Goal: Information Seeking & Learning: Learn about a topic

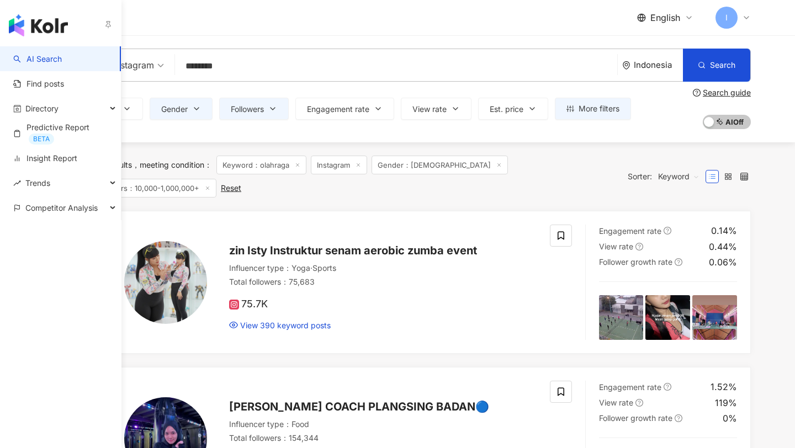
click at [26, 31] on img "button" at bounding box center [38, 25] width 59 height 22
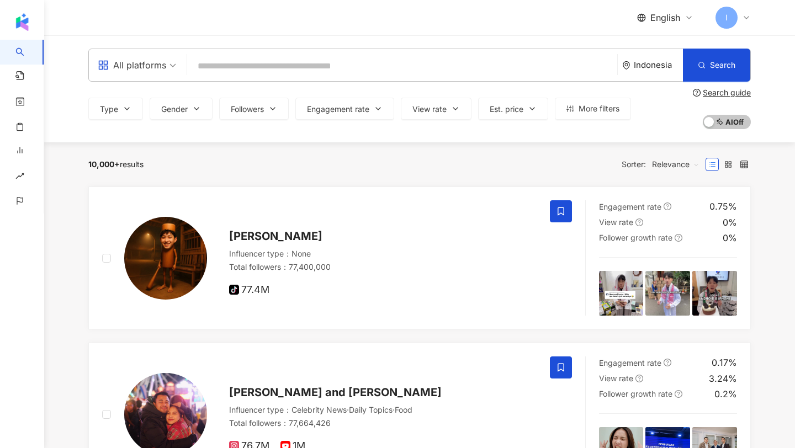
click at [225, 63] on input "search" at bounding box center [402, 66] width 421 height 21
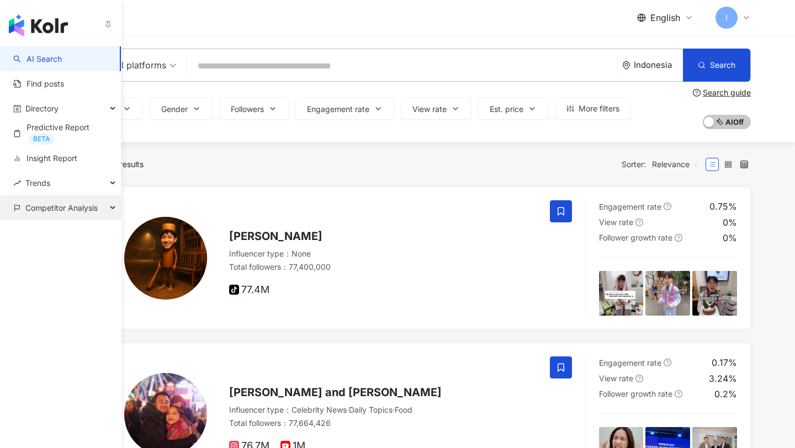
click at [75, 206] on span "Competitor Analysis" at bounding box center [61, 207] width 72 height 25
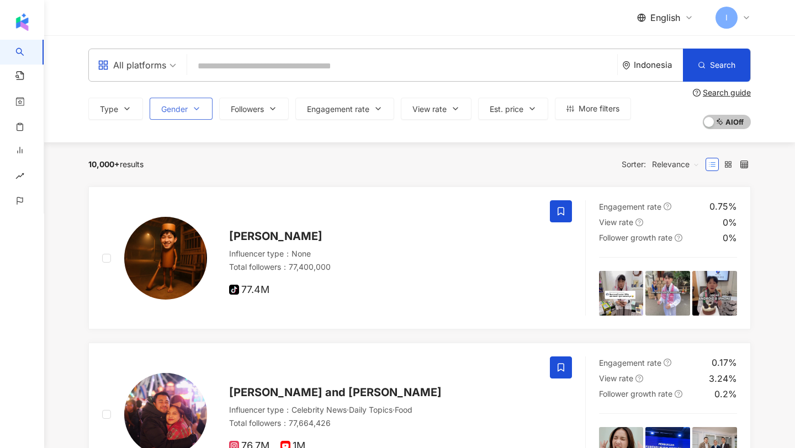
click at [178, 113] on span "Gender" at bounding box center [174, 109] width 26 height 9
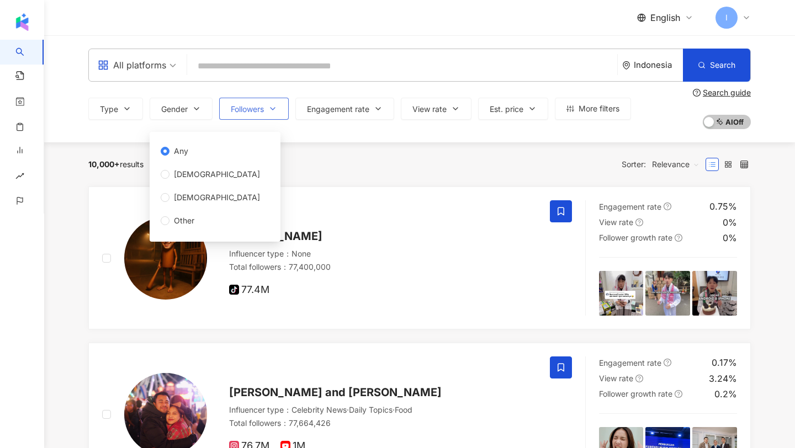
click at [243, 119] on button "Followers" at bounding box center [254, 109] width 70 height 22
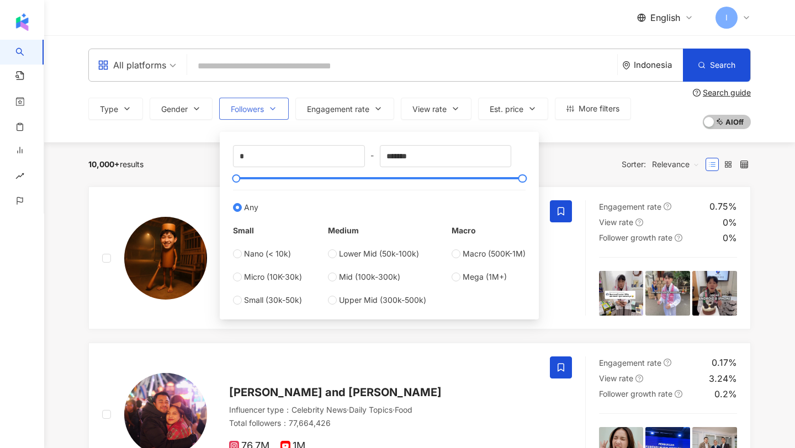
click at [243, 119] on button "Followers" at bounding box center [254, 109] width 70 height 22
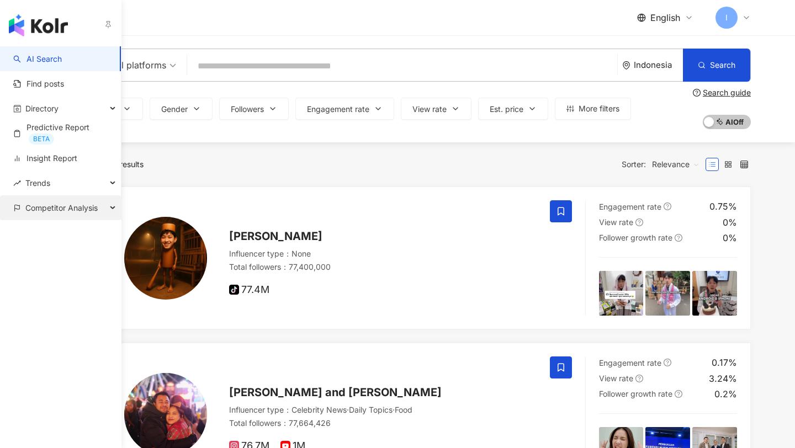
click at [46, 204] on span "Competitor Analysis" at bounding box center [61, 207] width 72 height 25
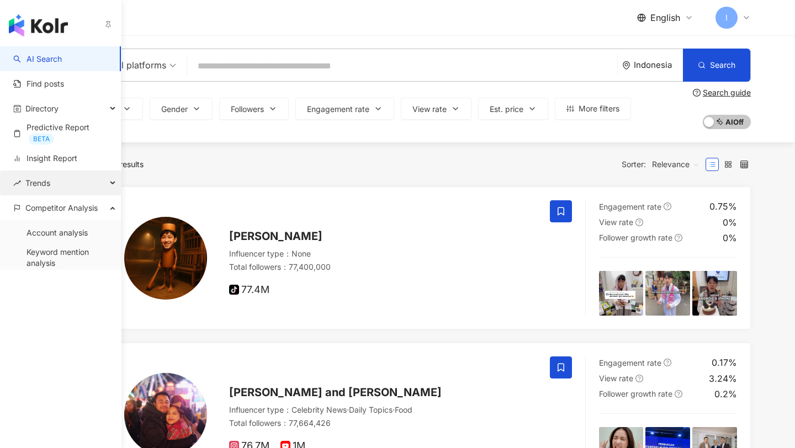
click at [50, 173] on span "Trends" at bounding box center [37, 183] width 25 height 25
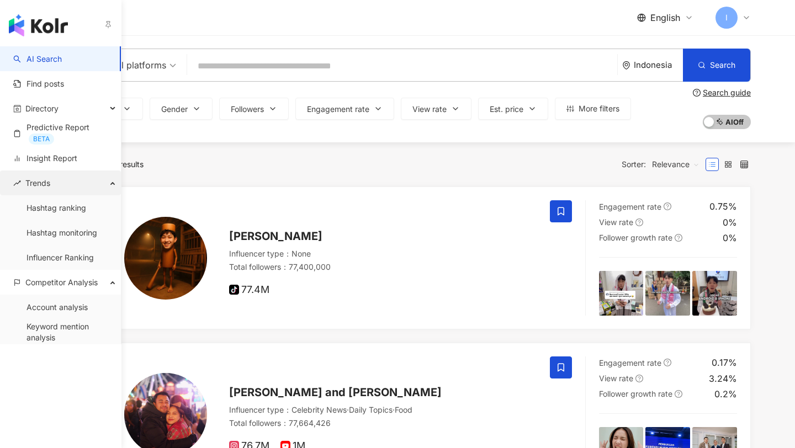
click at [33, 182] on span "Trends" at bounding box center [37, 183] width 25 height 25
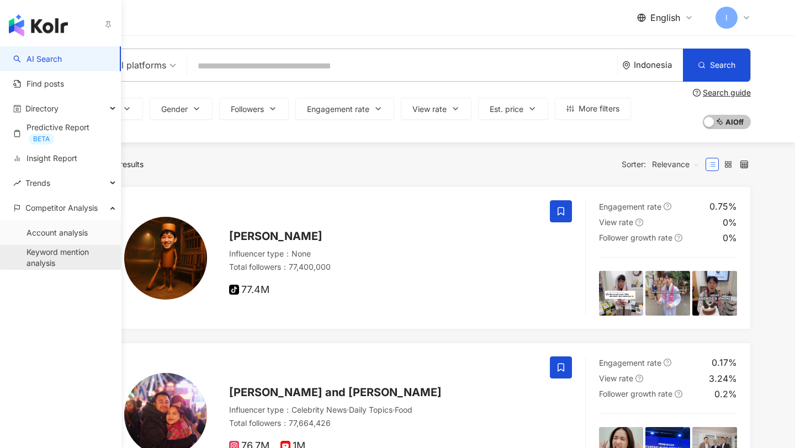
click at [49, 262] on link "Keyword mention analysis" at bounding box center [69, 258] width 86 height 22
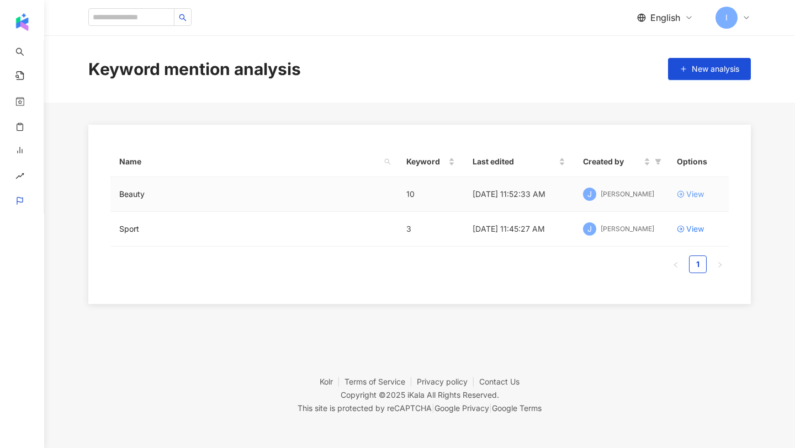
click at [682, 195] on icon at bounding box center [681, 194] width 8 height 8
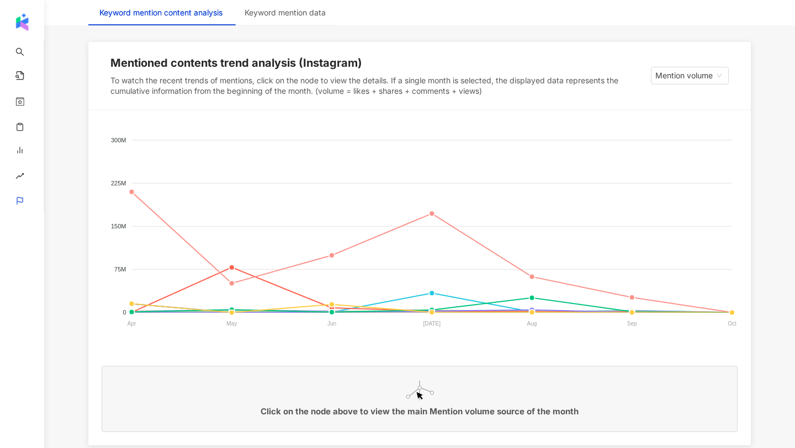
scroll to position [172, 0]
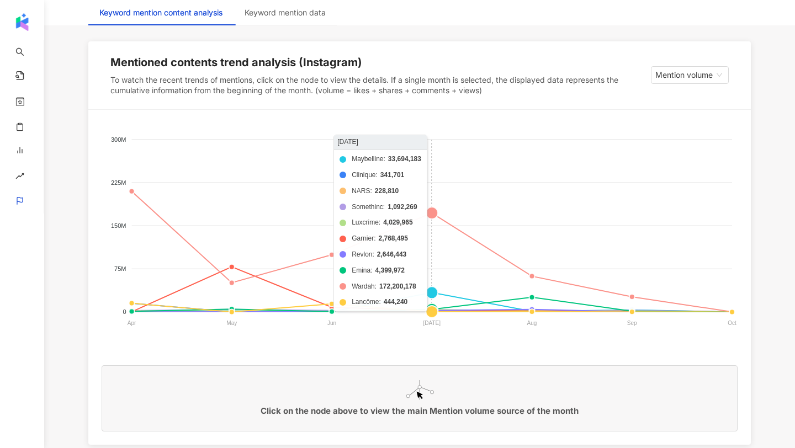
click at [434, 213] on foreignobject "Maybelline Clinique NARS Somethinc Luxcrime Garnier Revlon Emina Wardah Lancôme" at bounding box center [420, 233] width 636 height 221
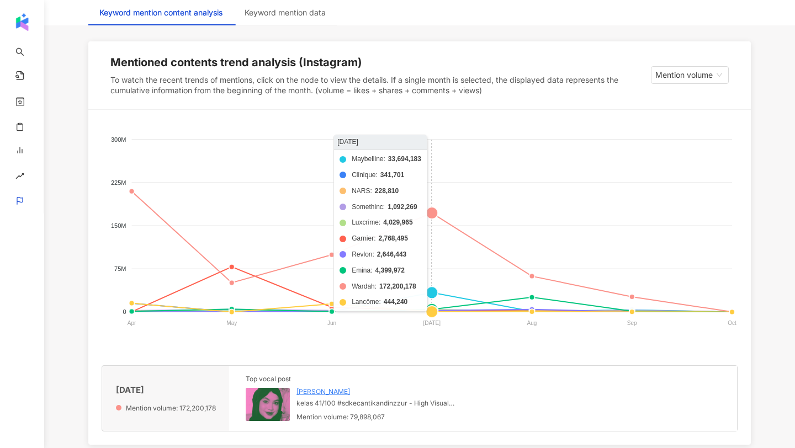
click at [435, 213] on foreignobject "Maybelline Clinique NARS Somethinc Luxcrime Garnier Revlon Emina Wardah Lancôme" at bounding box center [420, 233] width 636 height 221
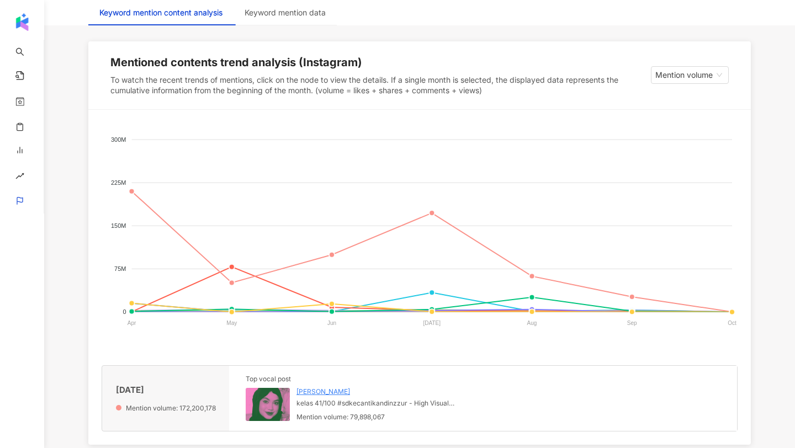
click at [262, 405] on img at bounding box center [268, 404] width 44 height 33
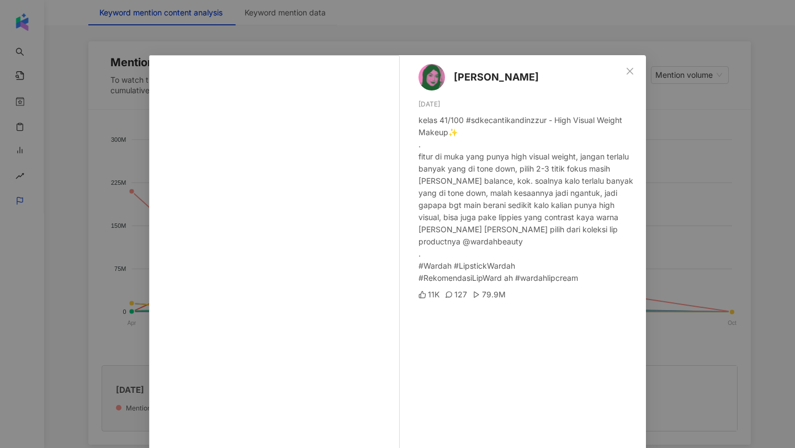
click at [732, 206] on div "Dinda Azzura 7/7/25 kelas 41/100 #sdkecantikandinzzur - High Visual Weight Make…" at bounding box center [397, 224] width 795 height 448
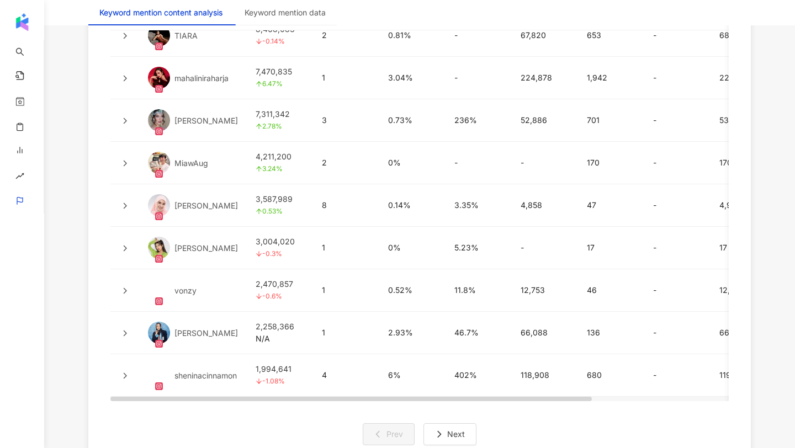
scroll to position [2798, 0]
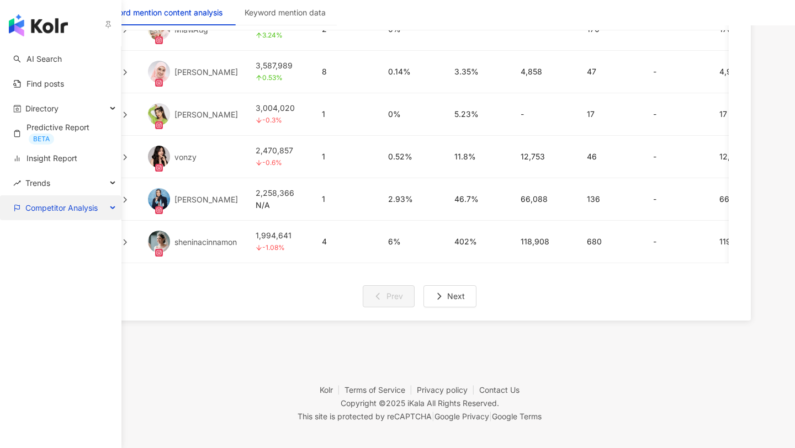
click at [57, 210] on span "Competitor Analysis" at bounding box center [61, 207] width 72 height 25
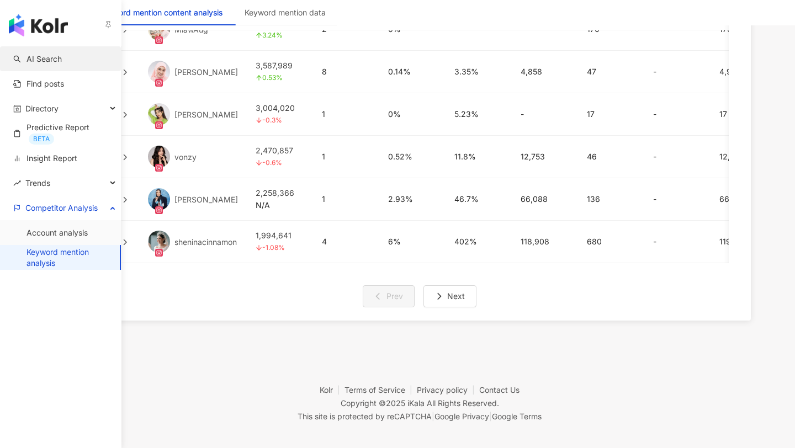
click at [56, 55] on link "AI Search" at bounding box center [37, 59] width 49 height 11
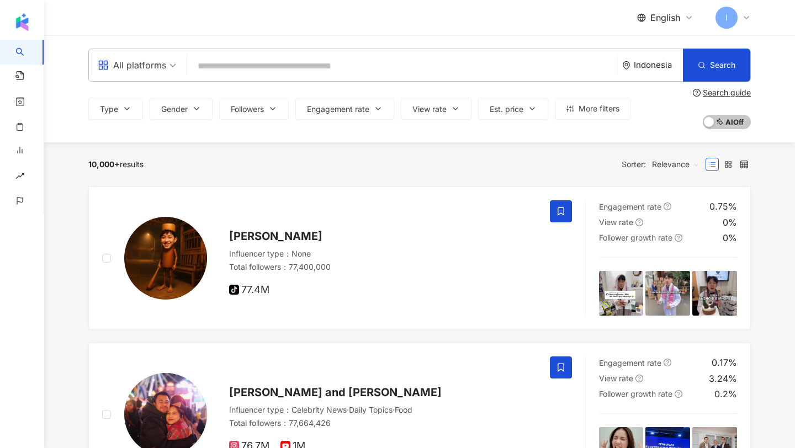
click at [216, 60] on input "search" at bounding box center [402, 66] width 421 height 21
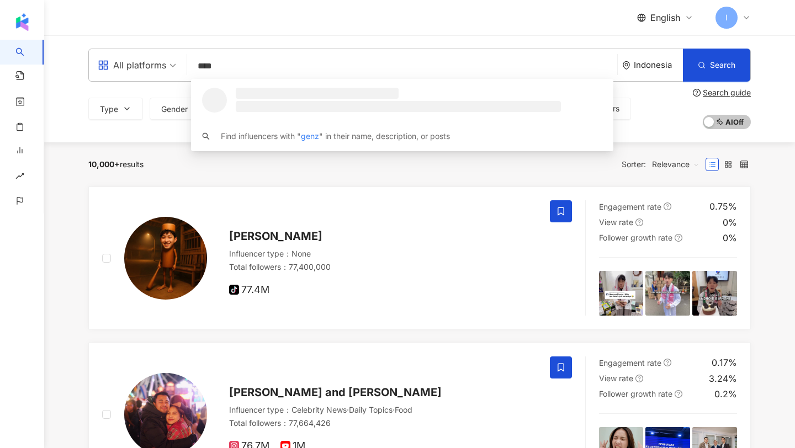
click at [142, 75] on span at bounding box center [137, 65] width 78 height 32
type input "****"
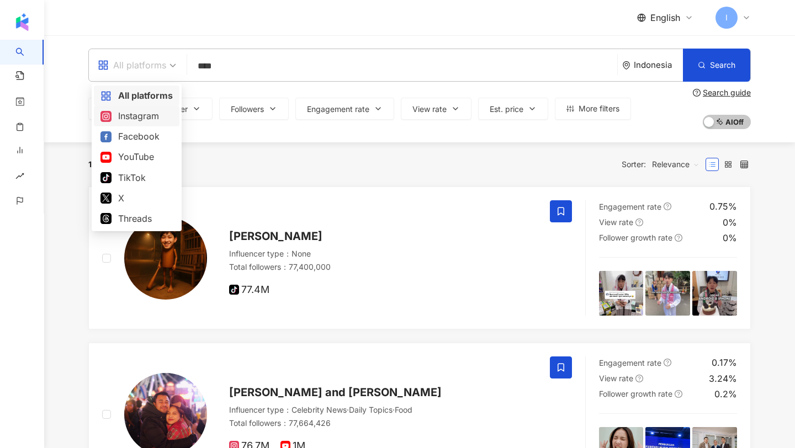
click at [139, 108] on div "Instagram" at bounding box center [137, 116] width 86 height 20
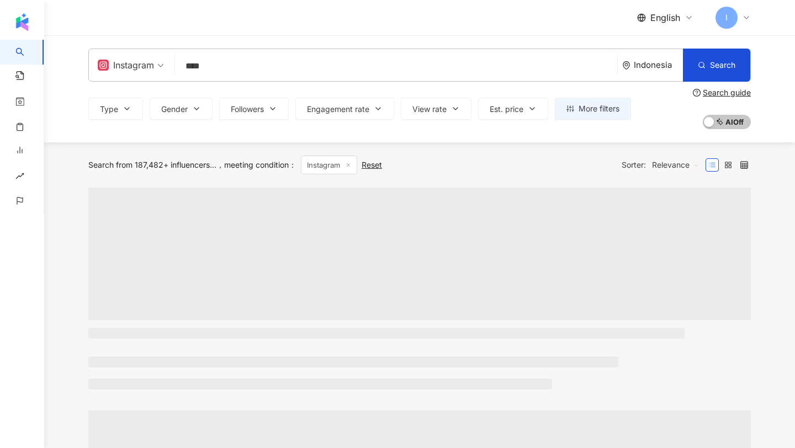
click at [139, 108] on button "Type" at bounding box center [115, 109] width 55 height 22
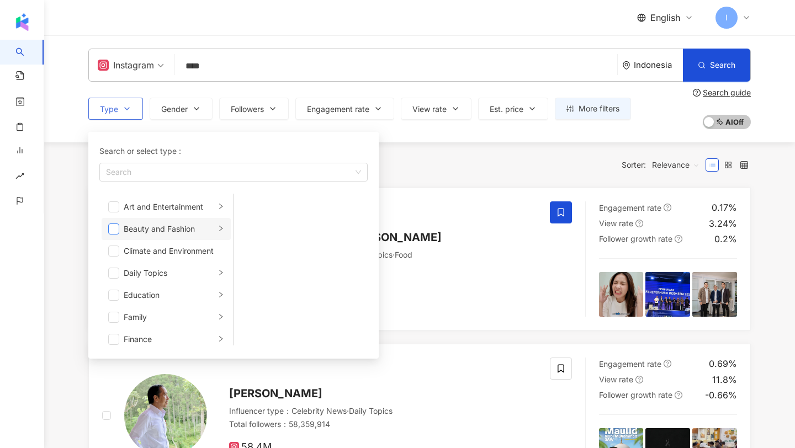
click at [114, 226] on span "button" at bounding box center [113, 229] width 11 height 11
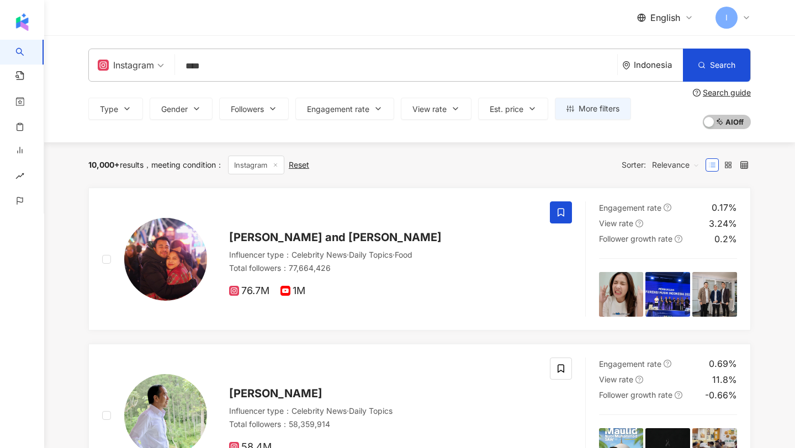
click at [497, 140] on div "Instagram **** Indonesia Search loading Find influencers with " genz " in their…" at bounding box center [419, 88] width 751 height 107
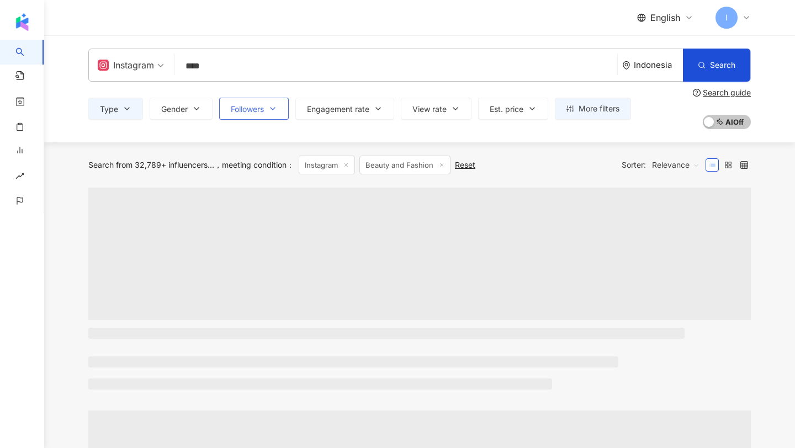
click at [245, 105] on span "Followers" at bounding box center [247, 109] width 33 height 9
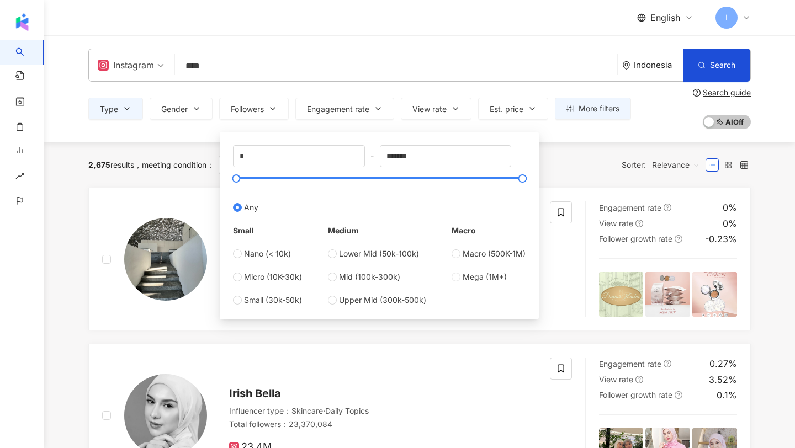
click at [231, 272] on div "* - ******* Any Small Nano (< 10k) Micro (10K-30k) Small (30k-50k) Medium Lower…" at bounding box center [379, 226] width 306 height 174
type input "*****"
type input "*******"
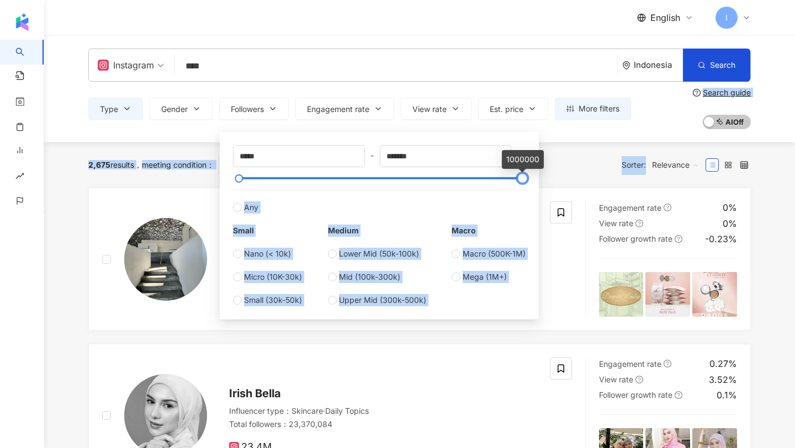
drag, startPoint x: 248, startPoint y: 179, endPoint x: 549, endPoint y: 182, distance: 301.4
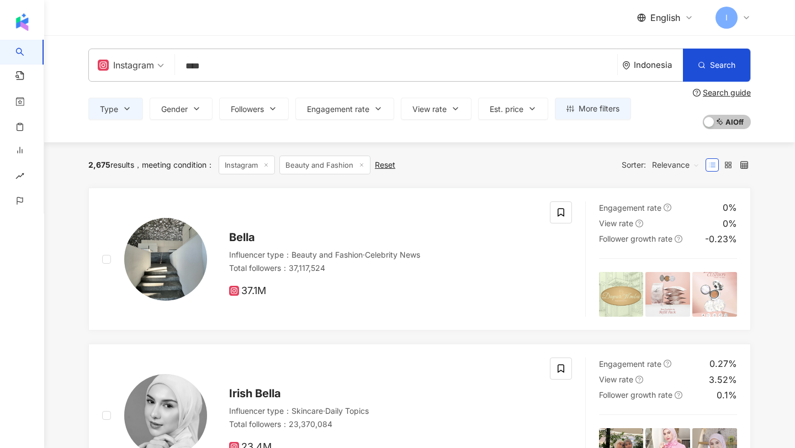
click at [556, 179] on div "2,675 results meeting condition ： Instagram Beauty and Fashion Reset Sorter: Re…" at bounding box center [419, 164] width 662 height 45
click at [386, 115] on button "Engagement rate" at bounding box center [344, 109] width 99 height 22
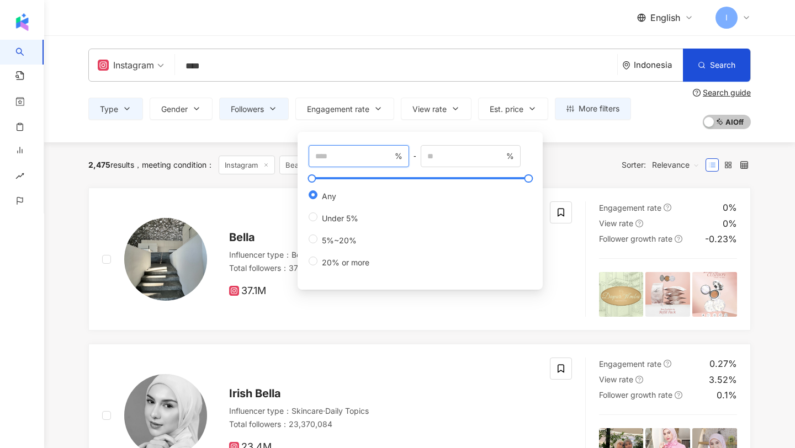
click at [328, 158] on input "number" at bounding box center [353, 156] width 77 height 12
type input "*"
click at [253, 200] on link "Bella Influencer type ： Beauty and Fashion · Celebrity News Total followers ： 3…" at bounding box center [419, 259] width 662 height 143
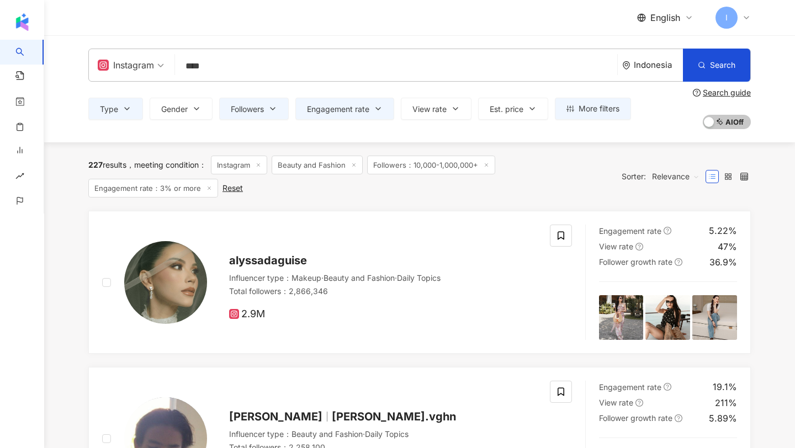
click at [291, 199] on div "227 results meeting condition ： Instagram Beauty and Fashion Followers：10,000-1…" at bounding box center [419, 176] width 662 height 68
click at [367, 107] on span "Engagement rate" at bounding box center [338, 109] width 62 height 9
click at [263, 178] on div "227 results meeting condition ： Instagram Beauty and Fashion Followers：10,000-1…" at bounding box center [349, 177] width 522 height 42
click at [570, 112] on icon "button" at bounding box center [570, 109] width 8 height 8
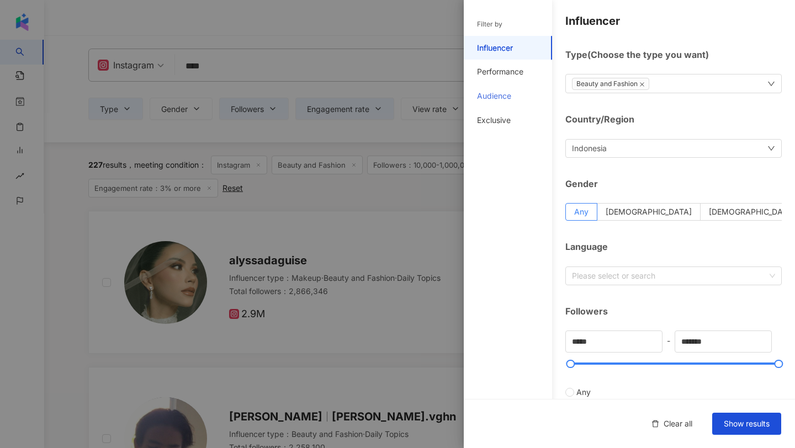
click at [517, 102] on div "Audience" at bounding box center [508, 96] width 88 height 24
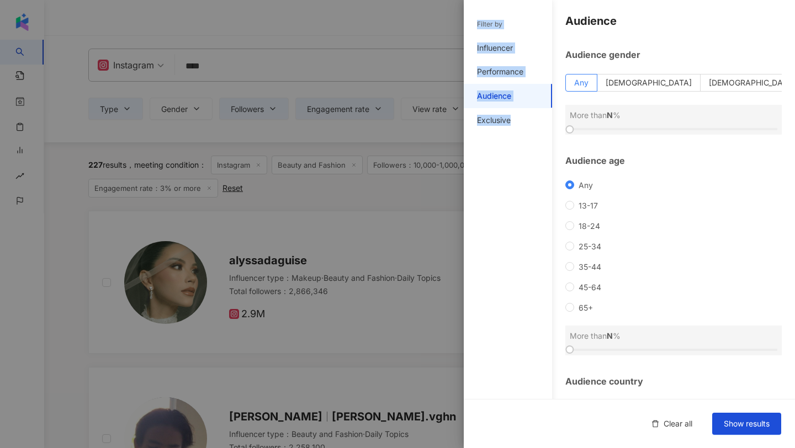
drag, startPoint x: 444, startPoint y: 196, endPoint x: 505, endPoint y: 206, distance: 62.0
click at [505, 206] on div "Filter by Influencer Performance Audience Exclusive Influencer Type ( Choose th…" at bounding box center [397, 224] width 795 height 448
click at [379, 205] on div at bounding box center [397, 224] width 795 height 448
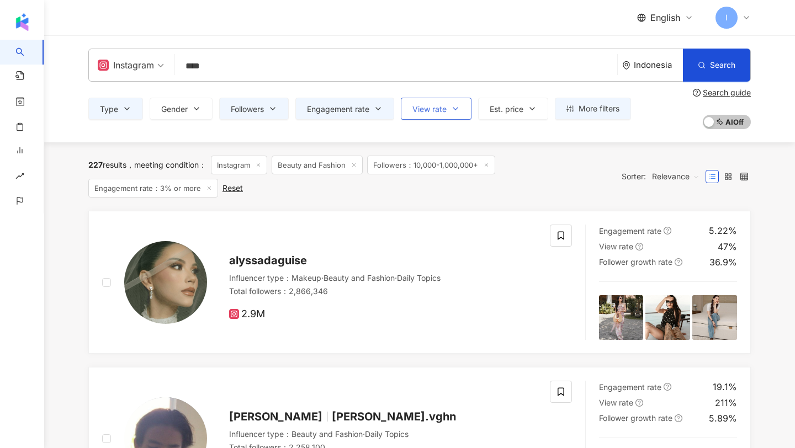
click at [451, 109] on button "View rate" at bounding box center [436, 109] width 71 height 22
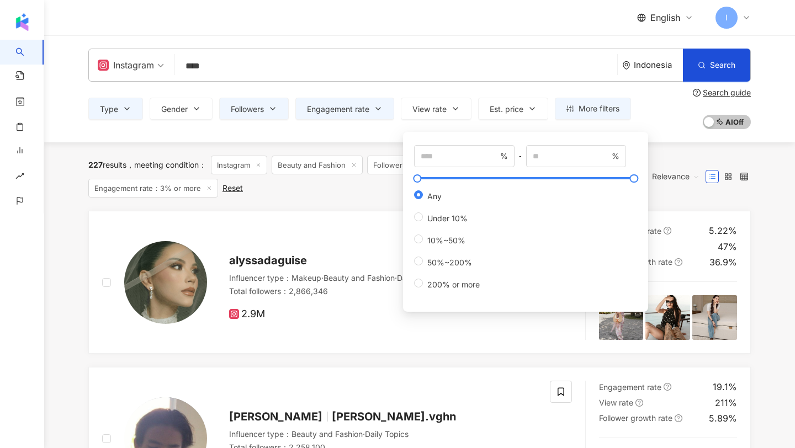
click at [369, 196] on div "227 results meeting condition ： Instagram Beauty and Fashion Followers：10,000-1…" at bounding box center [349, 177] width 522 height 42
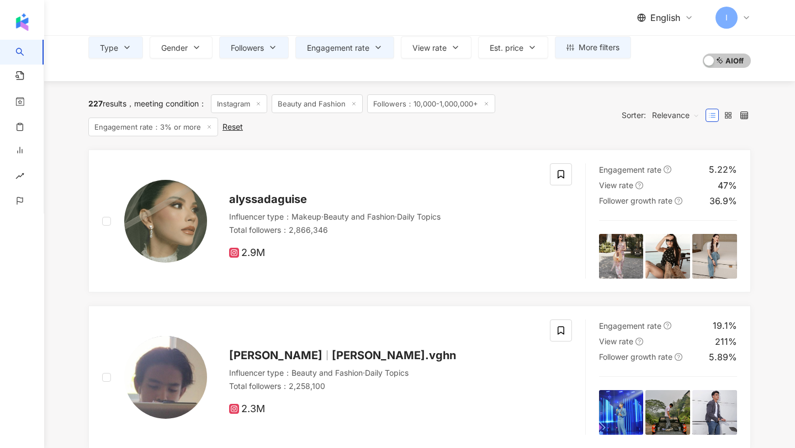
scroll to position [59, 0]
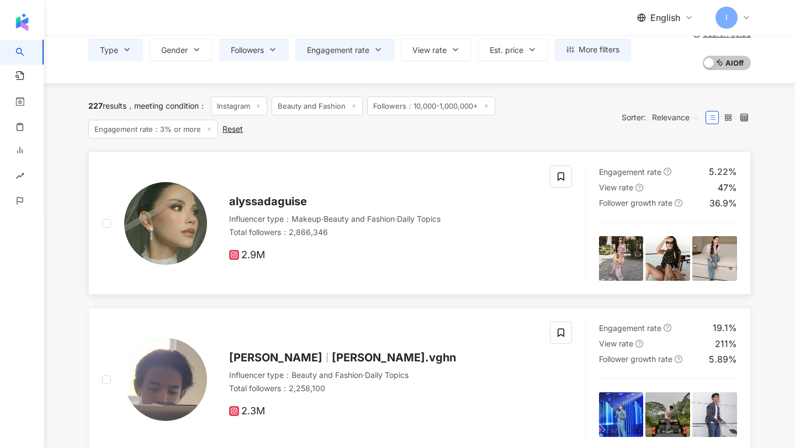
click at [280, 201] on span "alyssadaguise" at bounding box center [268, 201] width 78 height 13
click at [663, 114] on span "Relevance" at bounding box center [675, 118] width 47 height 18
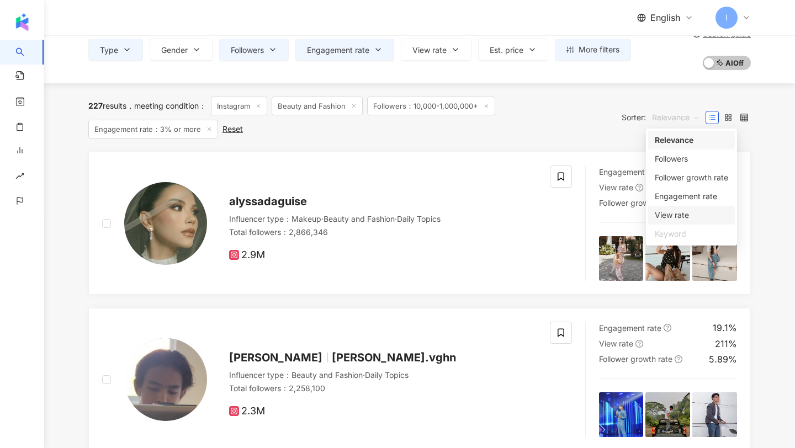
scroll to position [0, 0]
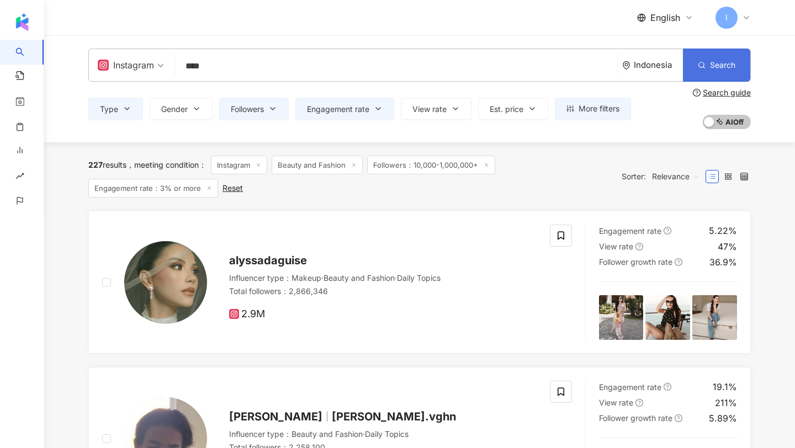
click at [722, 70] on span "Search" at bounding box center [722, 65] width 25 height 9
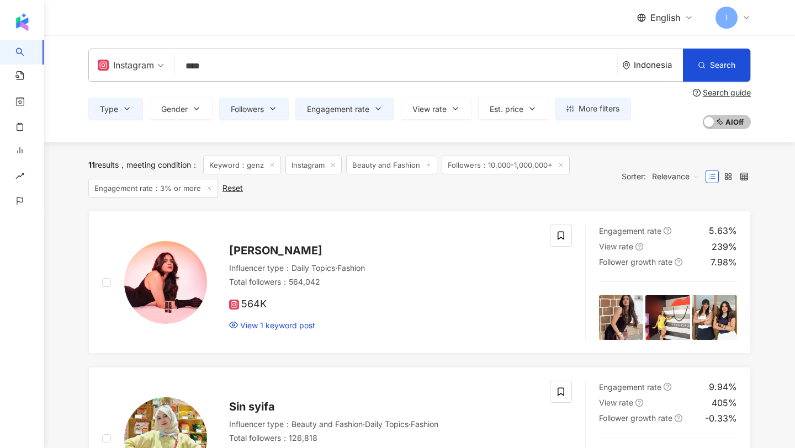
click at [670, 180] on span "Relevance" at bounding box center [675, 177] width 47 height 18
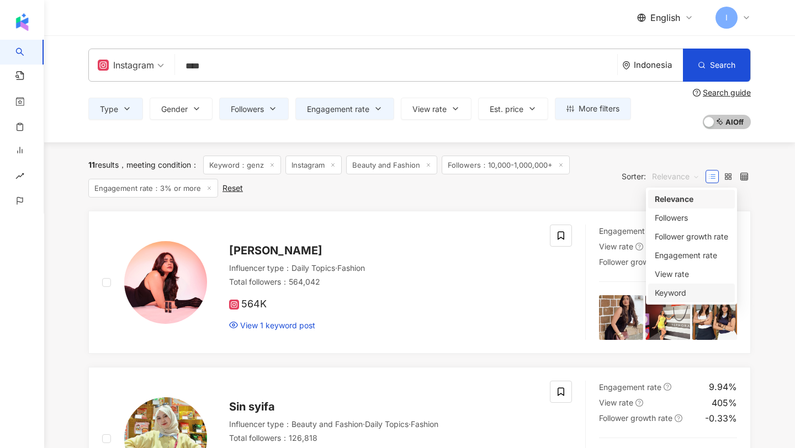
click at [682, 289] on div "Keyword" at bounding box center [691, 293] width 73 height 12
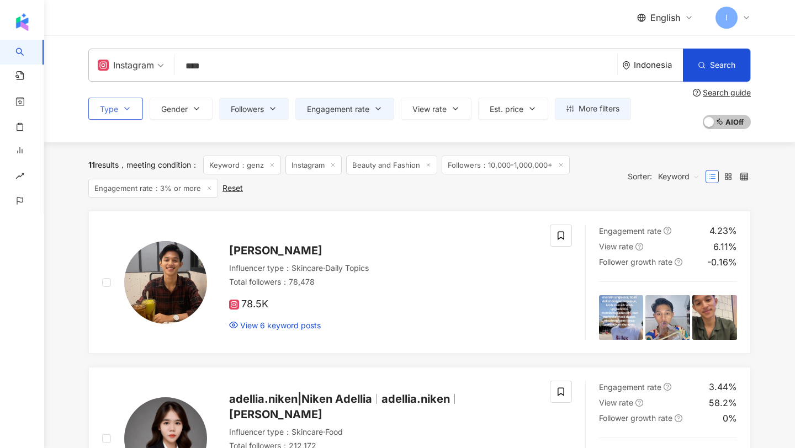
click at [123, 103] on button "Type" at bounding box center [115, 109] width 55 height 22
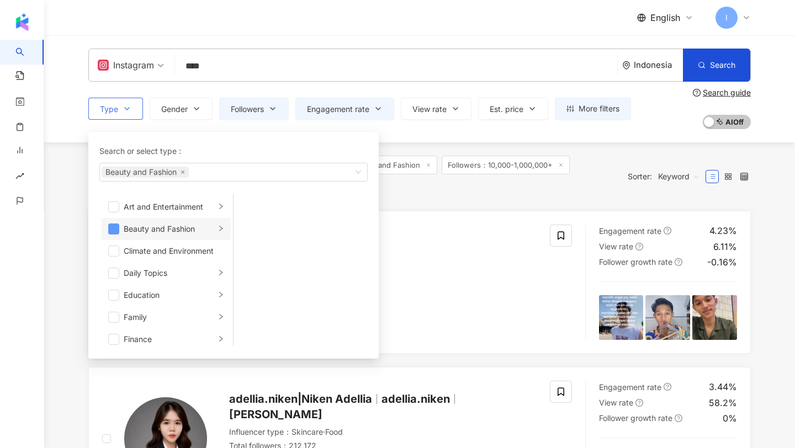
click at [115, 231] on span "button" at bounding box center [113, 229] width 11 height 11
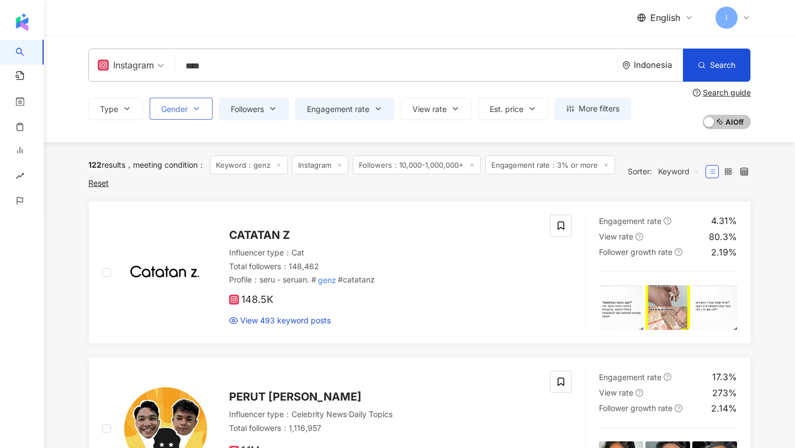
click at [185, 116] on button "Gender" at bounding box center [181, 109] width 63 height 22
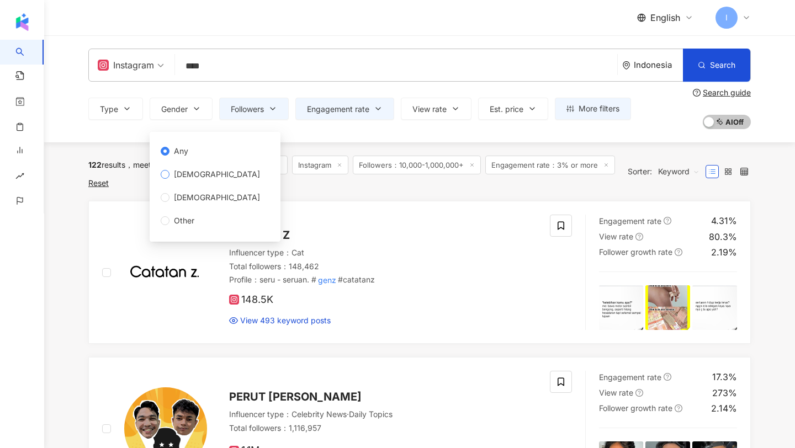
click at [185, 176] on span "Female" at bounding box center [216, 174] width 95 height 12
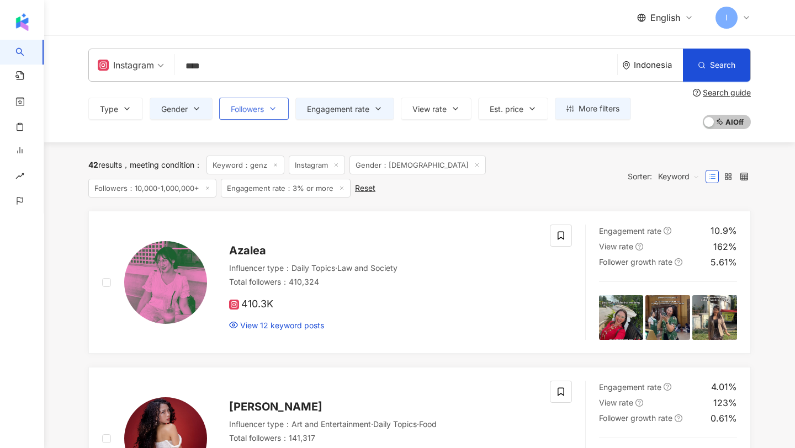
click at [244, 117] on button "Followers" at bounding box center [254, 109] width 70 height 22
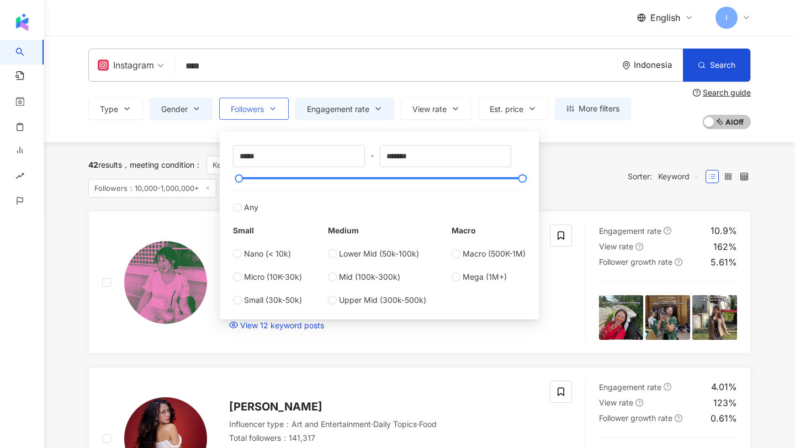
click at [244, 117] on button "Followers" at bounding box center [254, 109] width 70 height 22
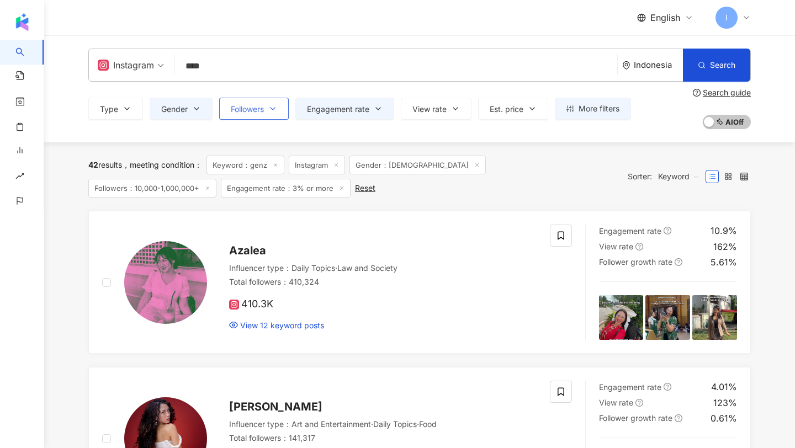
click at [252, 109] on span "Followers" at bounding box center [247, 109] width 33 height 9
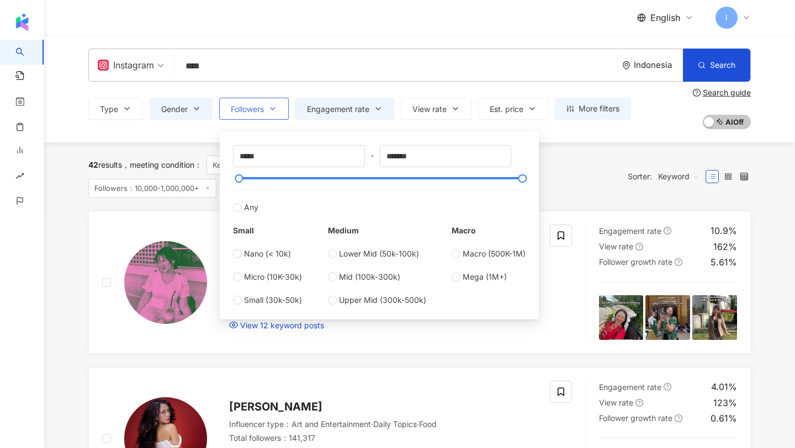
click at [252, 109] on span "Followers" at bounding box center [247, 109] width 33 height 9
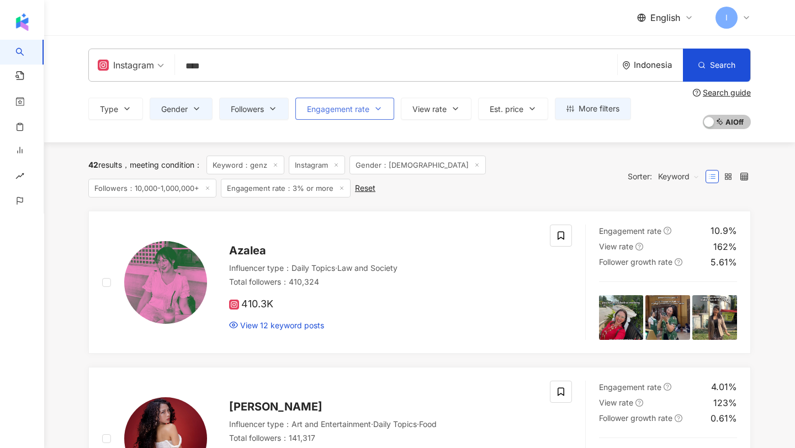
click at [341, 105] on span "Engagement rate" at bounding box center [338, 109] width 62 height 9
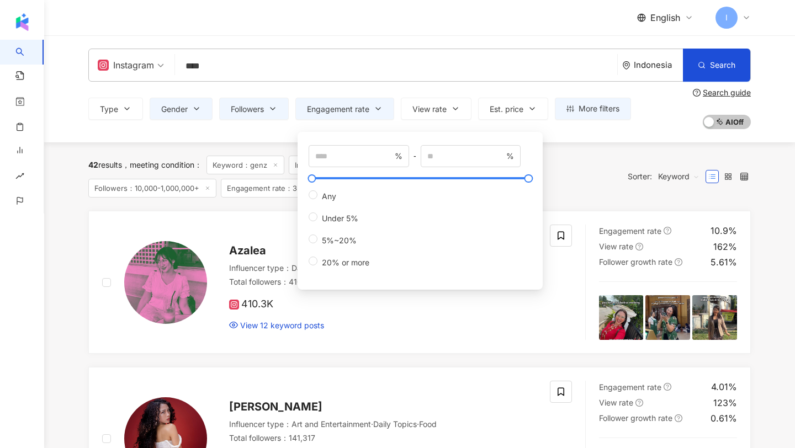
click at [252, 193] on div "42 results meeting condition ： Keyword：genz Instagram Gender：Female Followers：1…" at bounding box center [352, 177] width 528 height 42
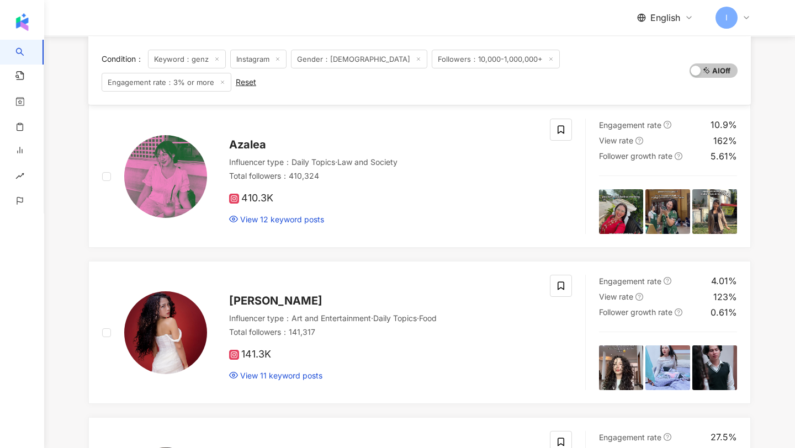
scroll to position [139, 0]
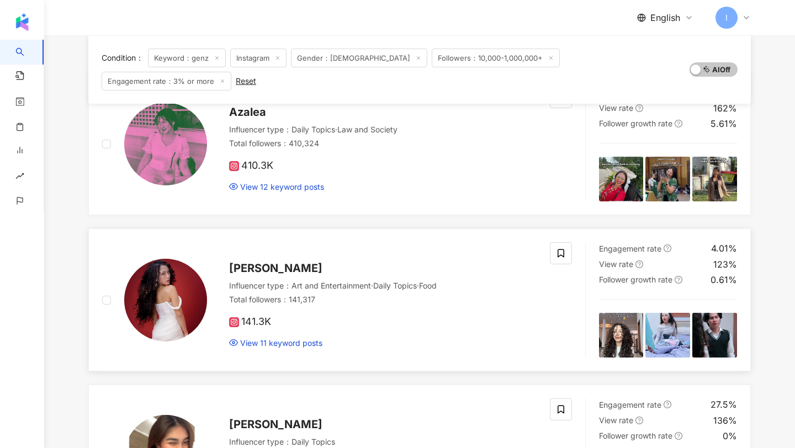
click at [291, 262] on span "Dayana Rosanne" at bounding box center [275, 268] width 93 height 13
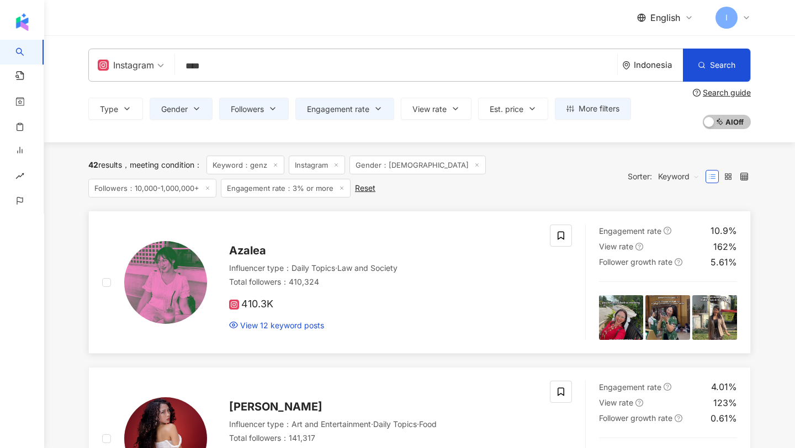
click at [247, 254] on span "Azalea" at bounding box center [247, 250] width 37 height 13
drag, startPoint x: 324, startPoint y: 402, endPoint x: 277, endPoint y: 0, distance: 404.5
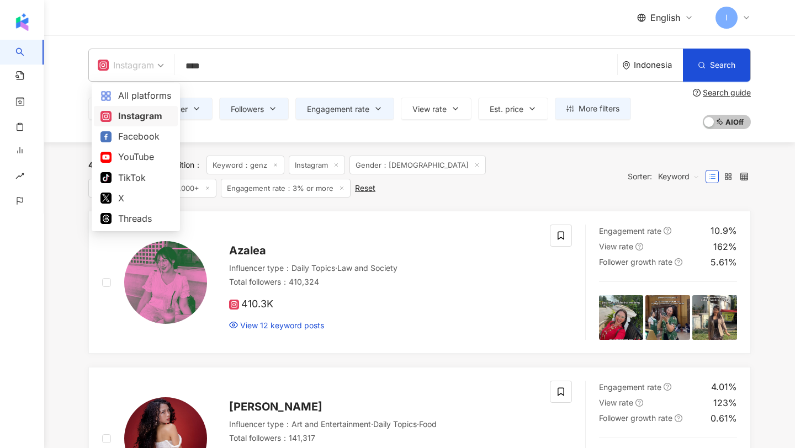
click at [125, 55] on input "search" at bounding box center [131, 58] width 66 height 18
click at [142, 183] on div "TikTok" at bounding box center [135, 178] width 71 height 14
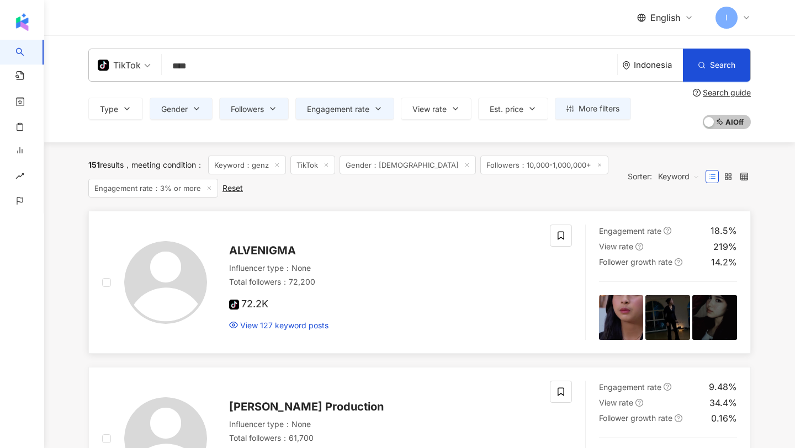
click at [255, 255] on span "ALVENIGMA" at bounding box center [262, 250] width 67 height 13
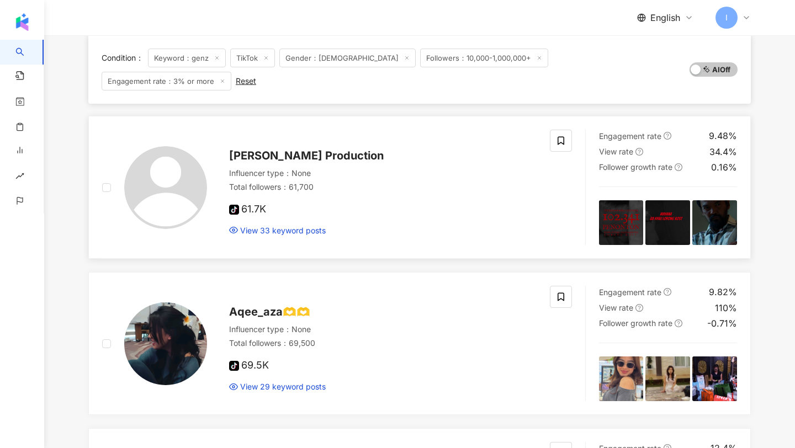
scroll to position [345, 0]
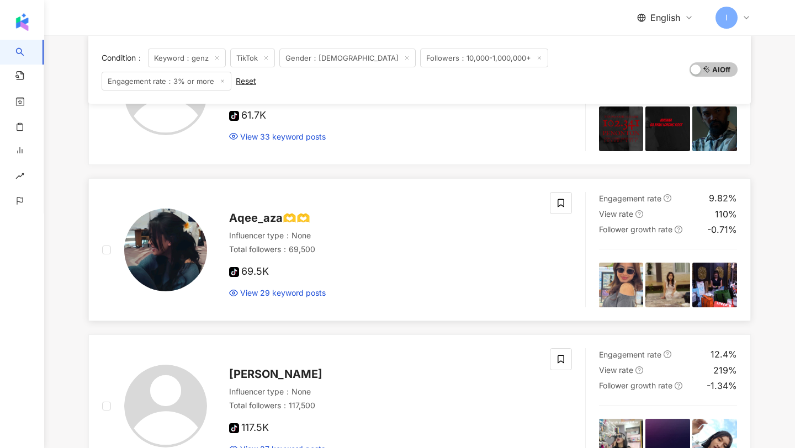
click at [263, 211] on span "Aqee_aza🫶🫶" at bounding box center [269, 217] width 81 height 13
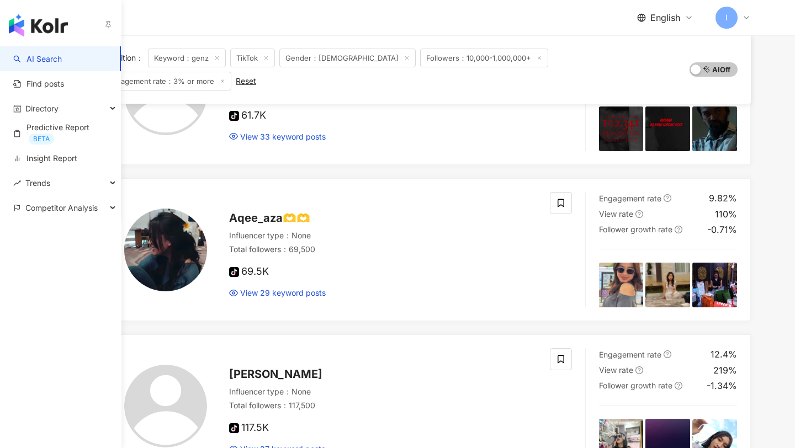
click at [33, 64] on link "AI Search" at bounding box center [37, 59] width 49 height 11
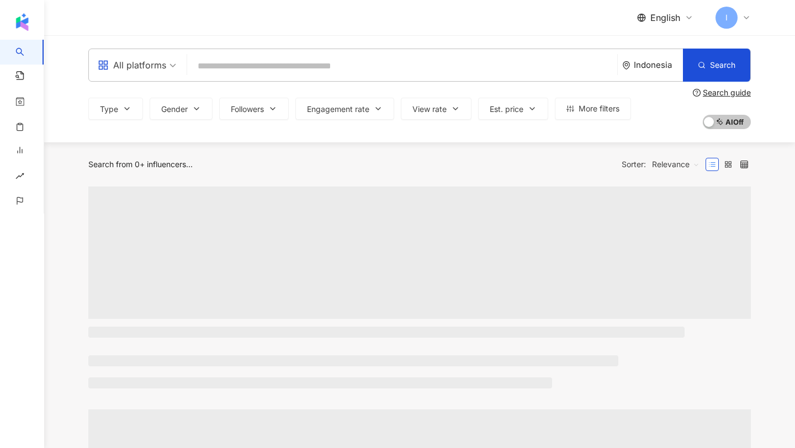
click at [211, 76] on input "search" at bounding box center [402, 66] width 421 height 21
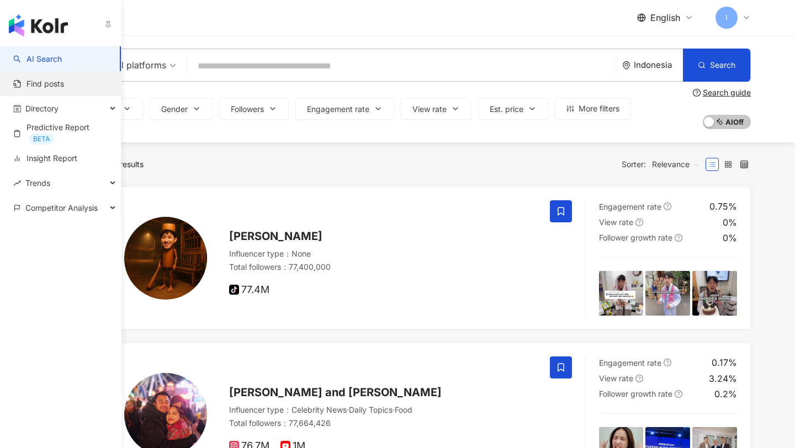
click at [41, 84] on link "Find posts" at bounding box center [38, 83] width 51 height 11
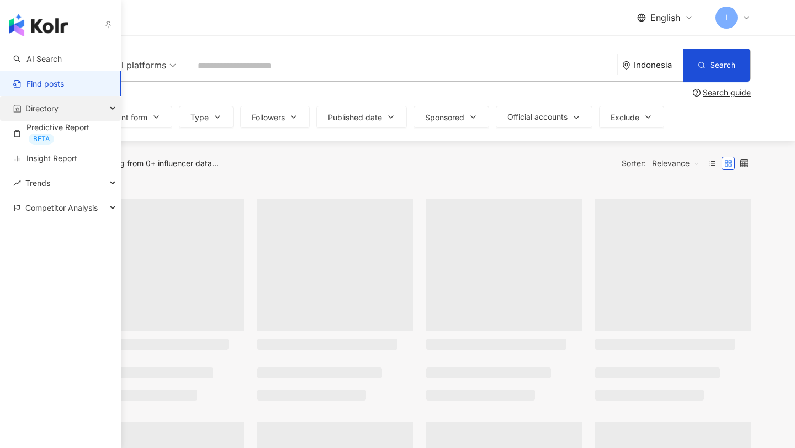
click at [50, 116] on span "Directory" at bounding box center [41, 108] width 33 height 25
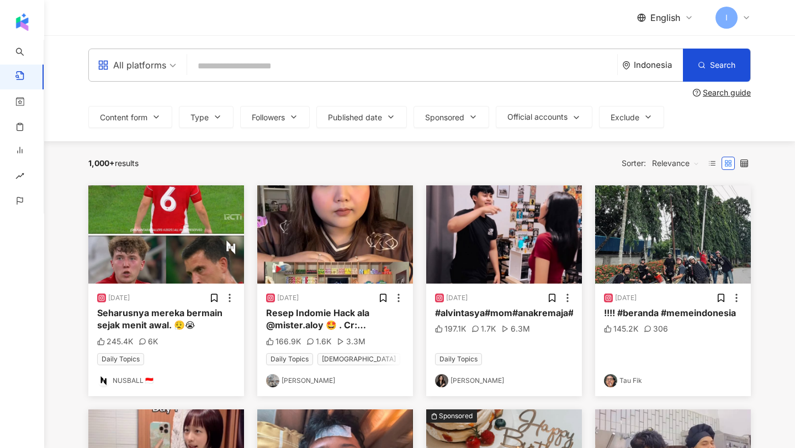
click at [217, 73] on input "search" at bounding box center [402, 66] width 421 height 24
type input "*****"
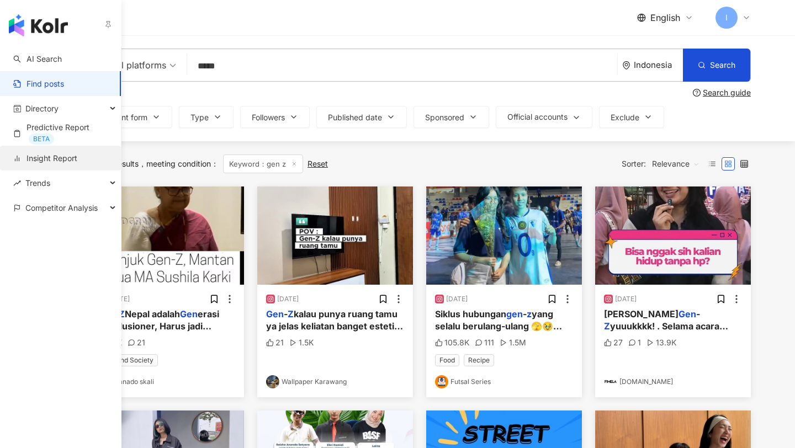
click at [44, 155] on link "Insight Report" at bounding box center [45, 158] width 64 height 11
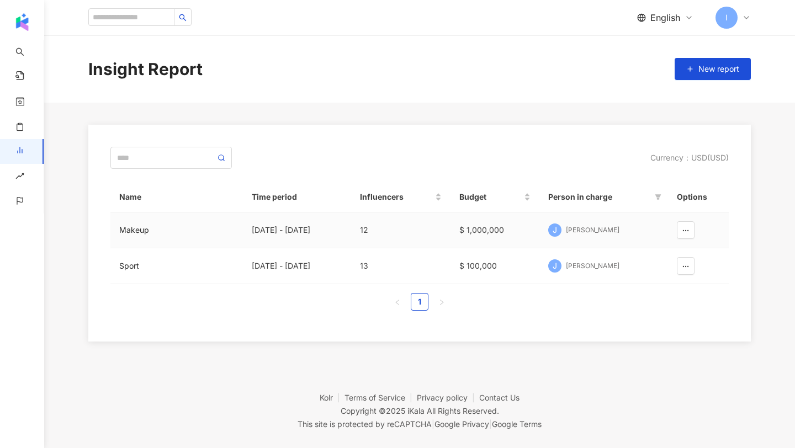
click at [275, 226] on div "11/1/24 - 10/30/25" at bounding box center [297, 230] width 91 height 12
click at [124, 226] on div "Makeup" at bounding box center [176, 230] width 115 height 12
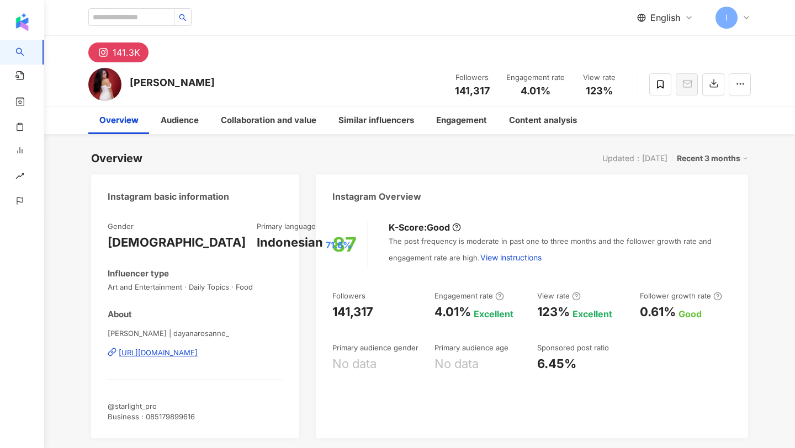
drag, startPoint x: 220, startPoint y: 78, endPoint x: 128, endPoint y: 80, distance: 92.8
click at [128, 80] on div "Dayana Rosanne Followers 141,317 Engagement rate 4.01% View rate 123%" at bounding box center [419, 84] width 706 height 44
copy div "Dayana Rosanne"
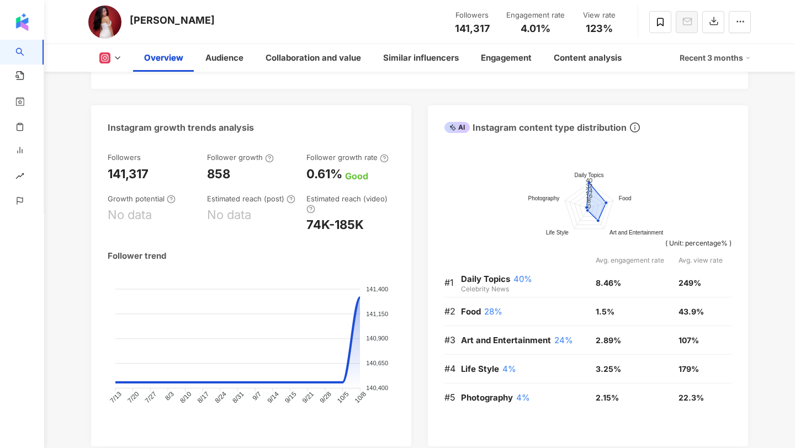
scroll to position [569, 0]
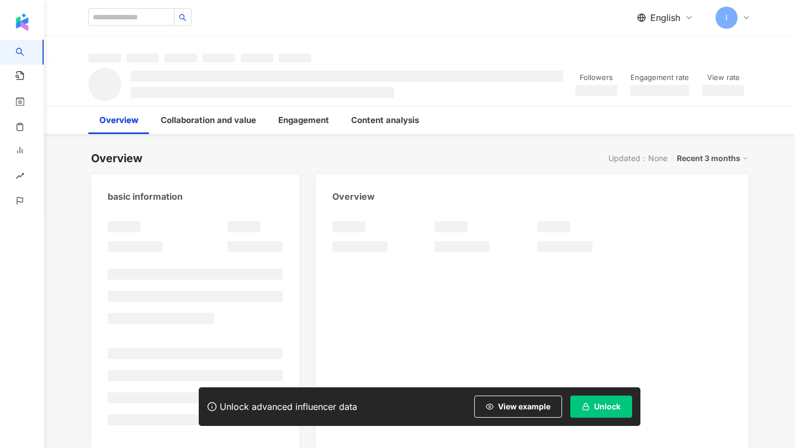
click at [619, 397] on button "Unlock" at bounding box center [601, 407] width 62 height 22
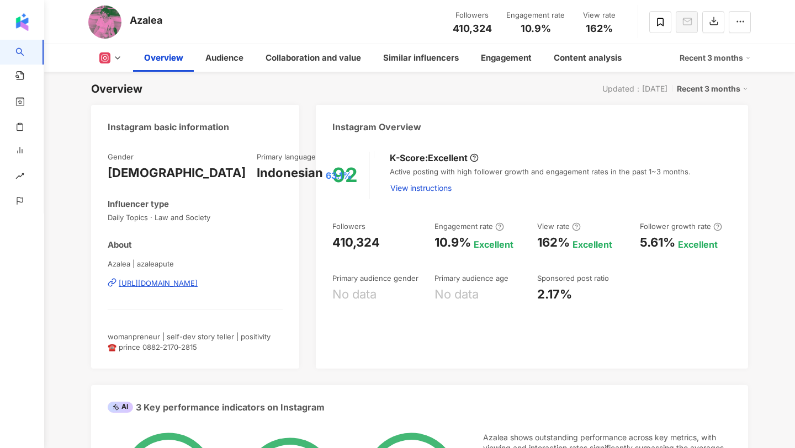
scroll to position [66, 0]
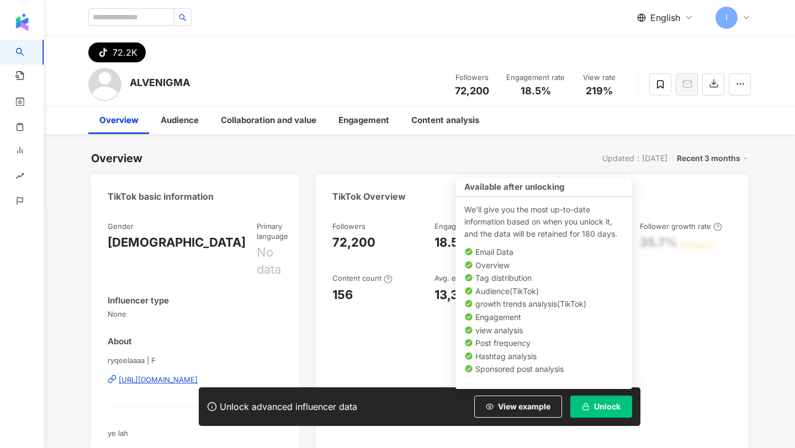
click at [585, 407] on icon "button" at bounding box center [586, 407] width 8 height 8
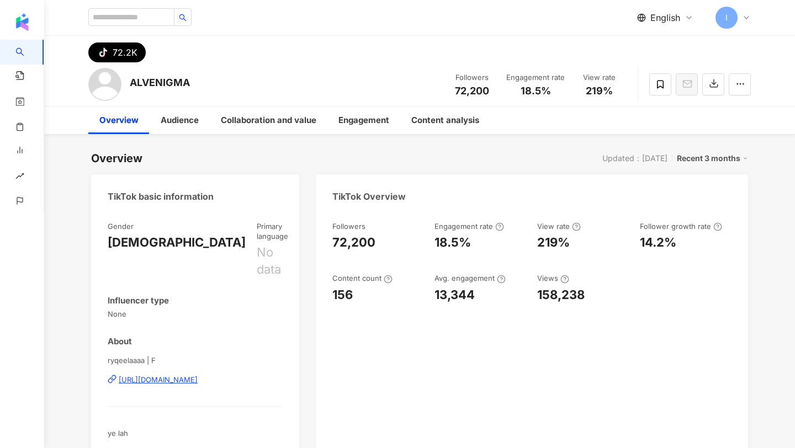
click at [181, 81] on div "ALVENIGMA" at bounding box center [160, 83] width 60 height 14
copy div "ALVENIGMA"
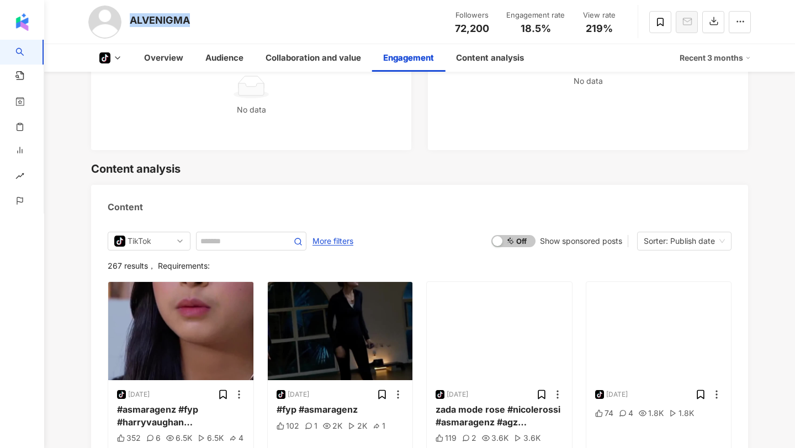
scroll to position [1669, 0]
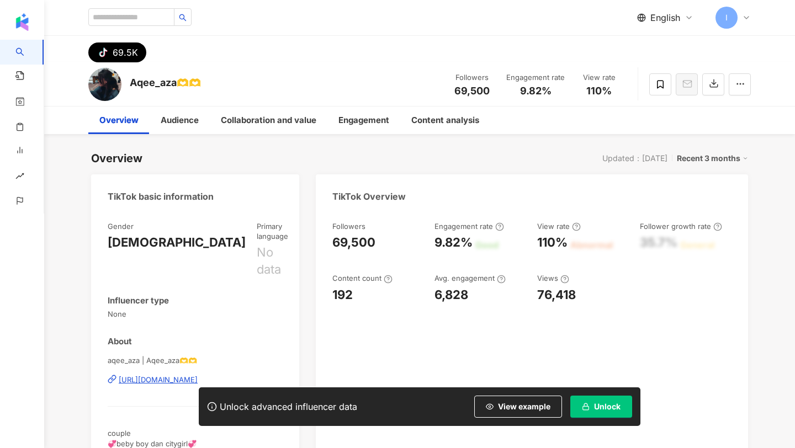
click at [616, 410] on span "Unlock" at bounding box center [607, 406] width 26 height 9
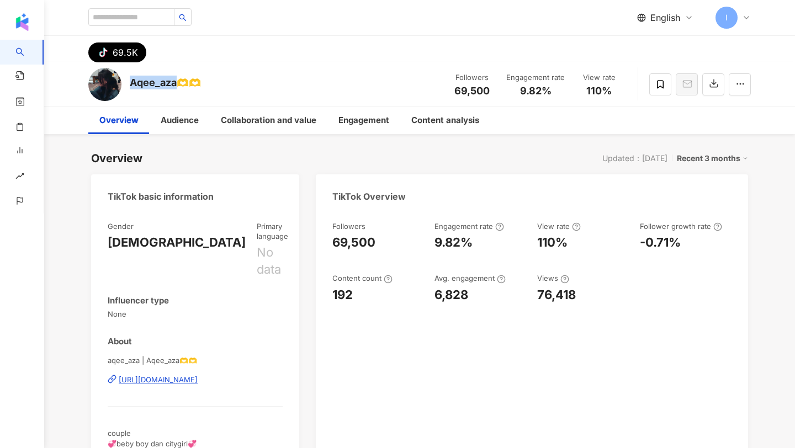
drag, startPoint x: 129, startPoint y: 86, endPoint x: 177, endPoint y: 83, distance: 48.6
click at [177, 83] on div "Aqee_aza🫶🫶 Followers 69,500 Engagement rate 9.82% View rate 110%" at bounding box center [419, 84] width 706 height 44
copy div "Aqee_aza"
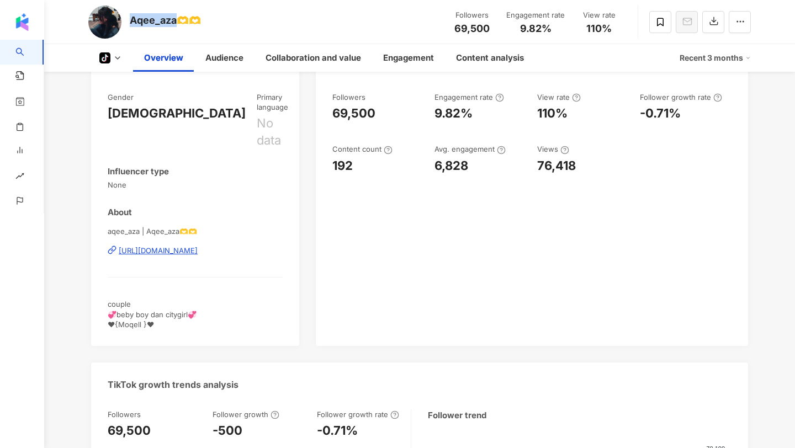
scroll to position [114, 0]
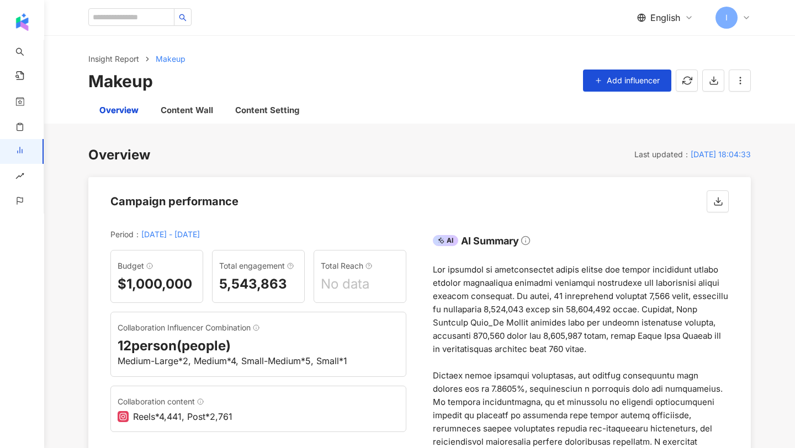
click at [15, 155] on link "Insight Report" at bounding box center [34, 151] width 39 height 25
